Goal: Use online tool/utility: Utilize a website feature to perform a specific function

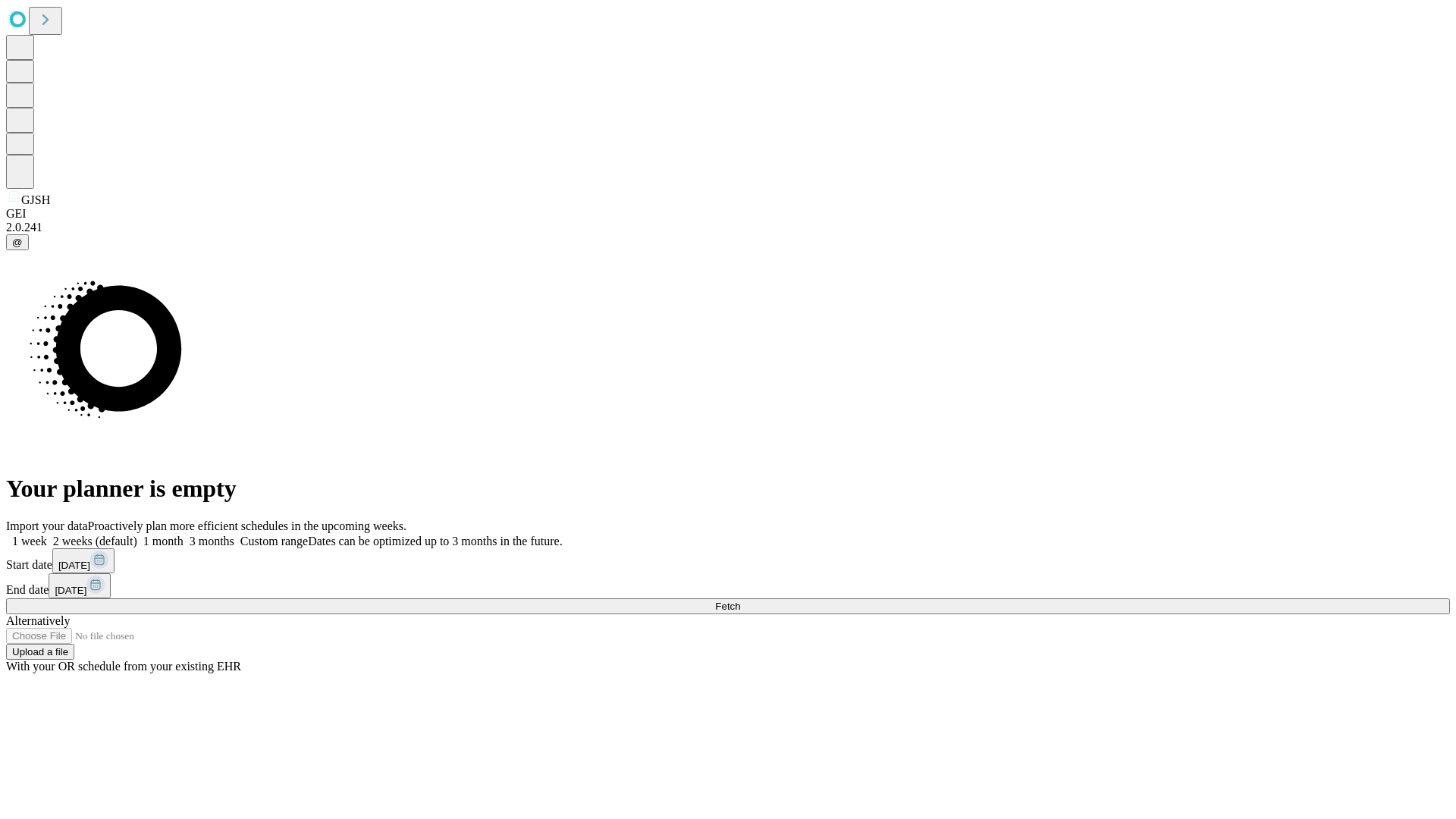
click at [740, 601] on span "Fetch" at bounding box center [727, 606] width 25 height 12
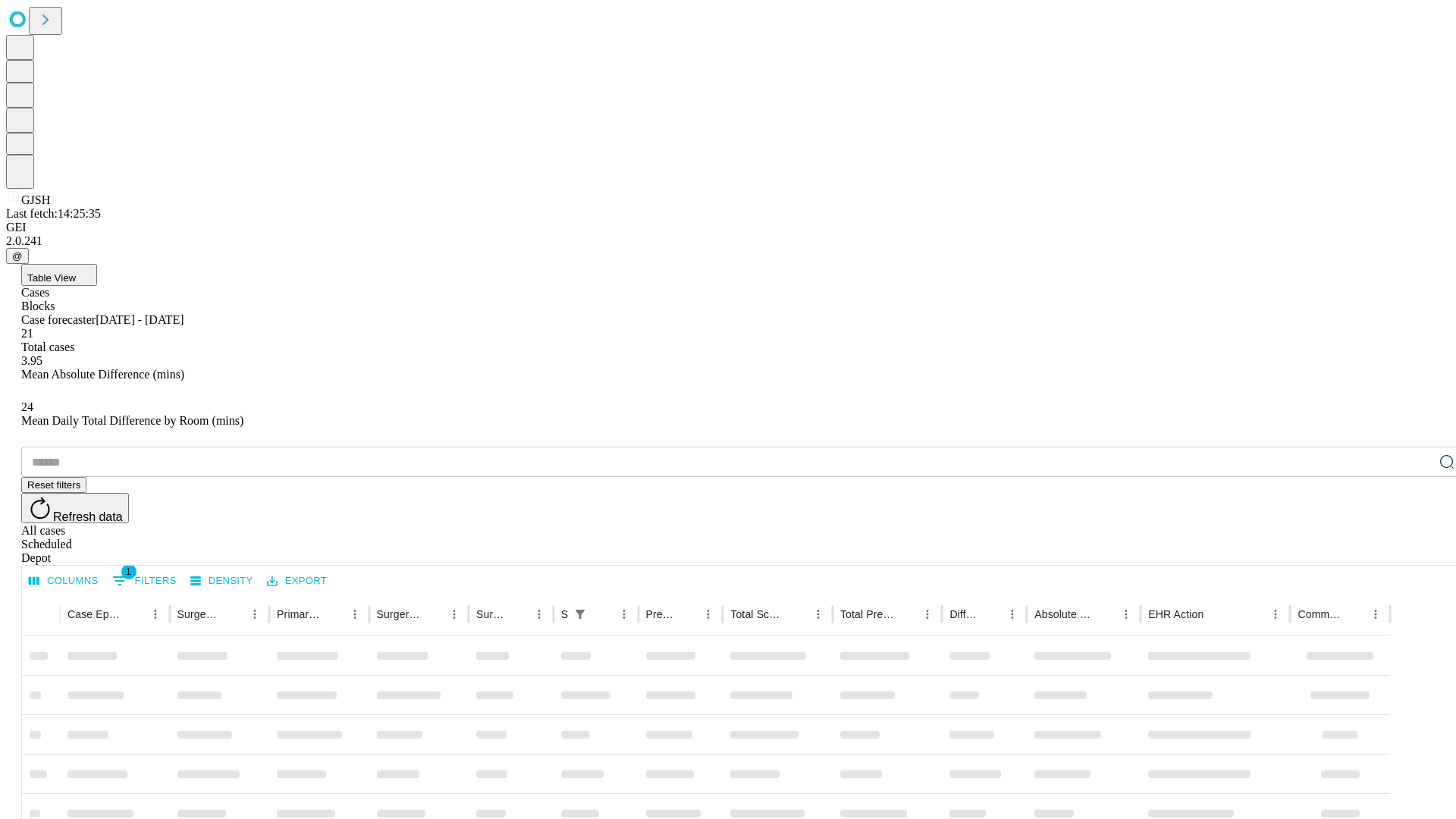
click at [76, 272] on span "Table View" at bounding box center [52, 278] width 49 height 12
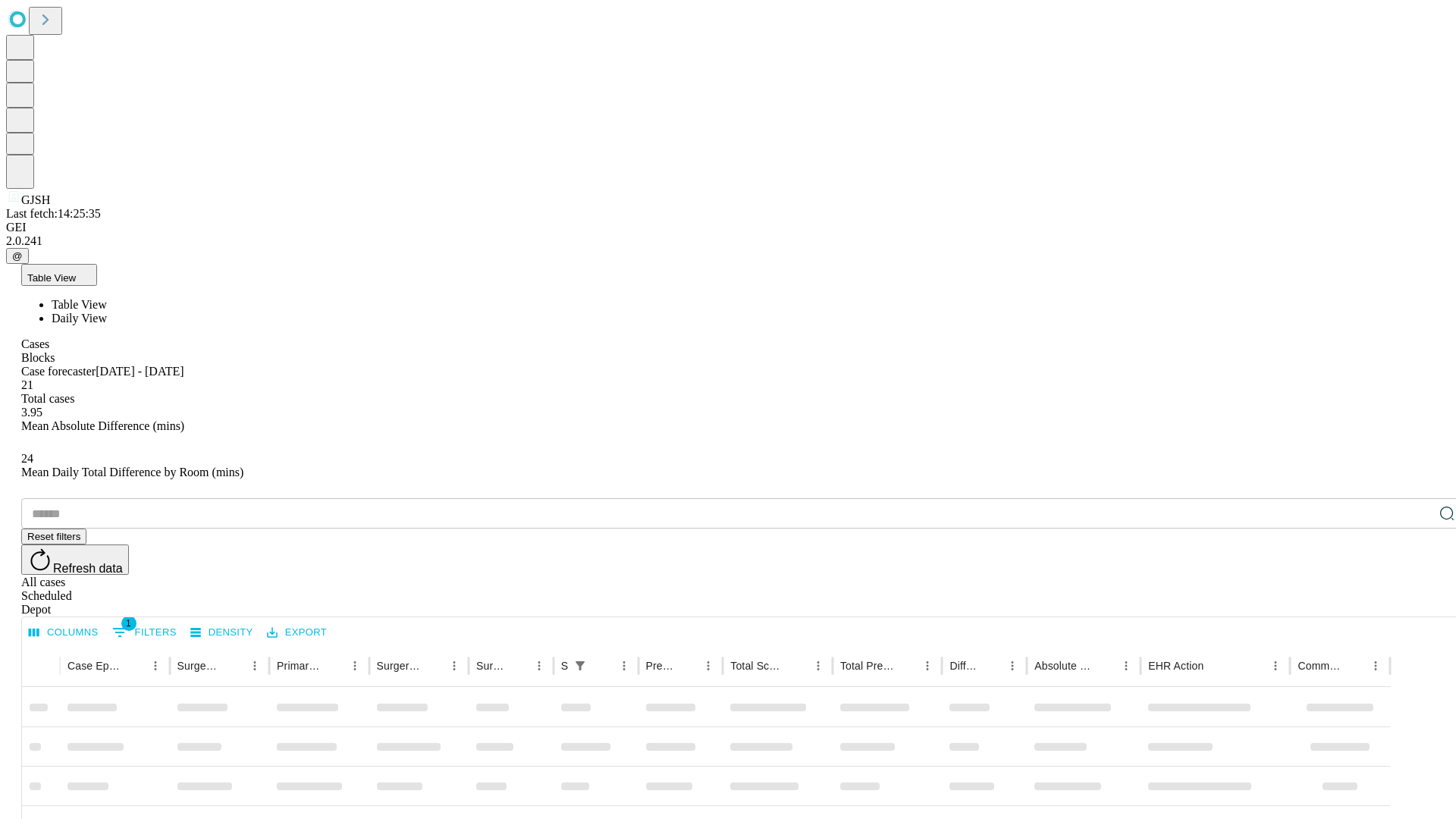
click at [107, 312] on span "Daily View" at bounding box center [79, 318] width 55 height 13
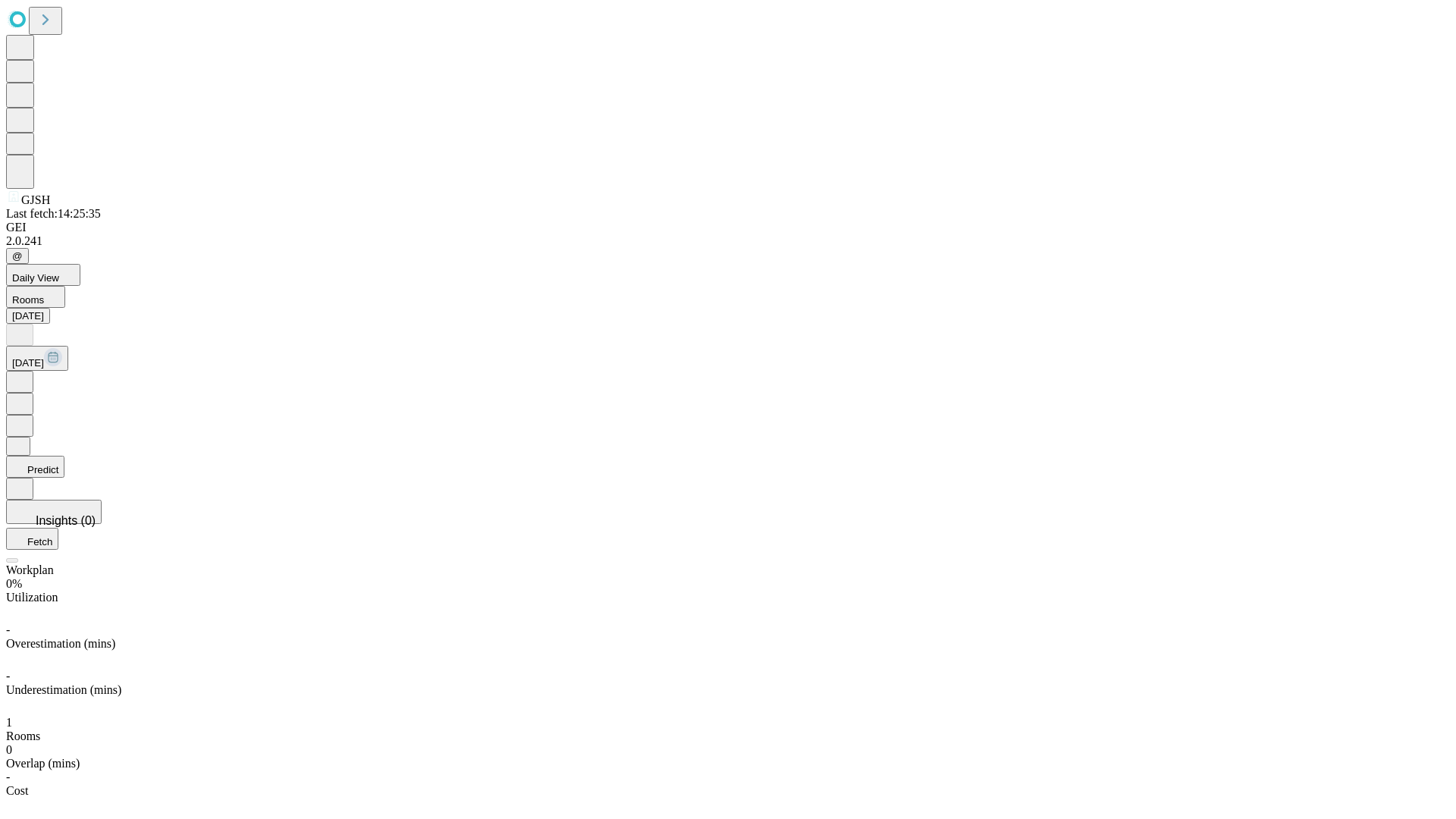
click at [65, 456] on button "Predict" at bounding box center [35, 467] width 59 height 22
